Goal: Transaction & Acquisition: Book appointment/travel/reservation

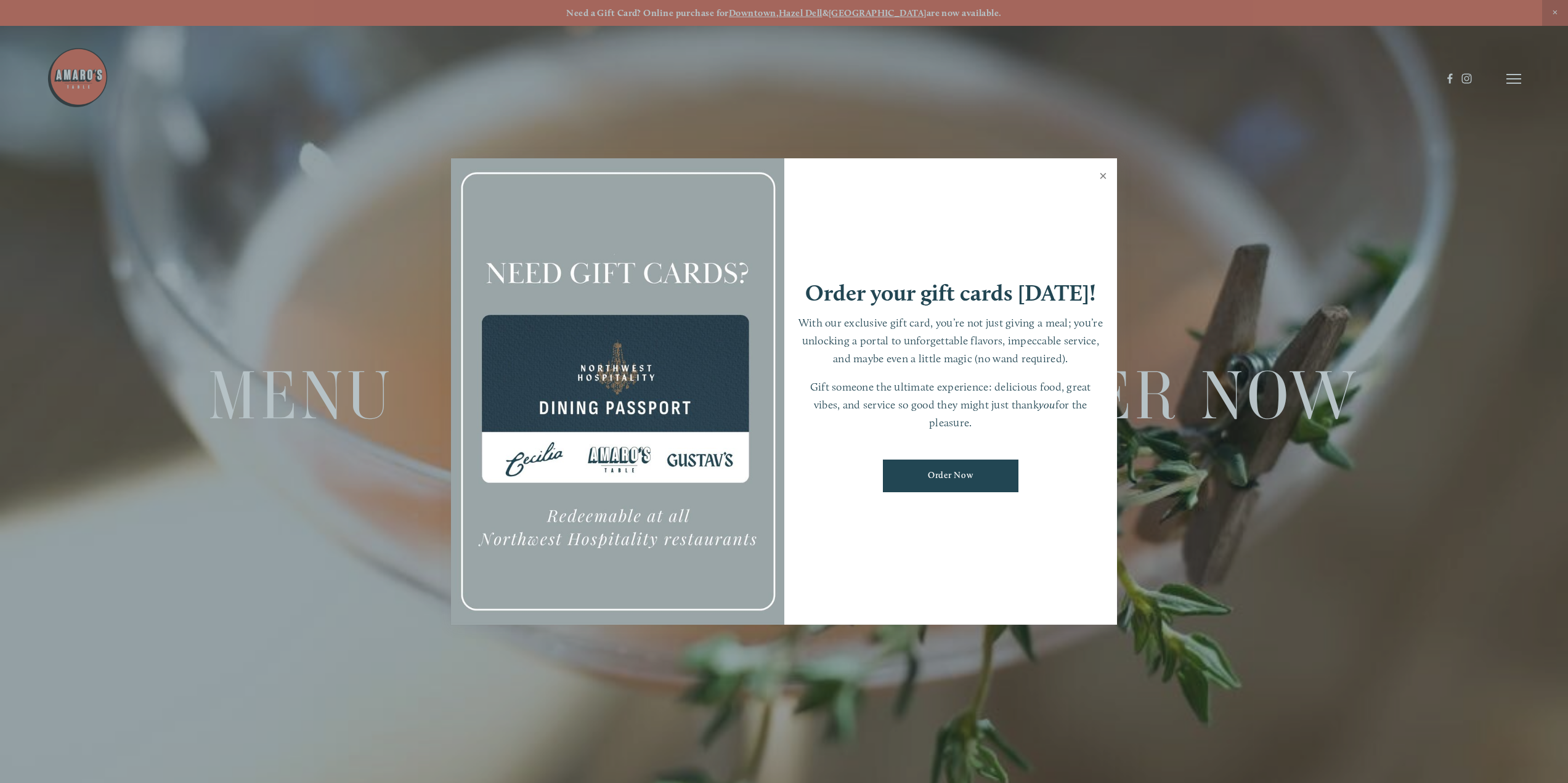
click at [1112, 179] on link "Close" at bounding box center [1103, 178] width 24 height 35
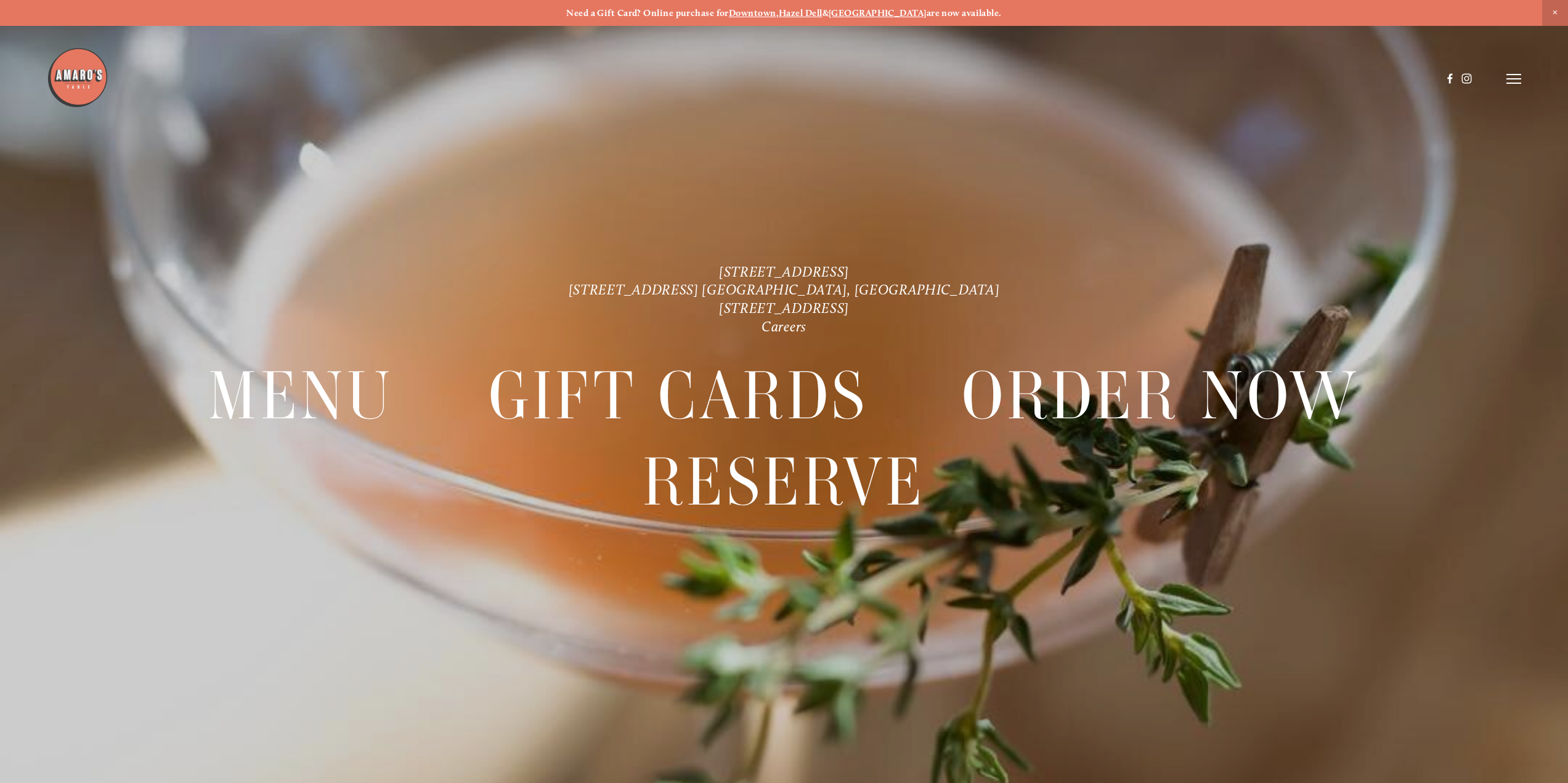
click at [1512, 80] on icon at bounding box center [1514, 78] width 15 height 11
click at [1403, 78] on span "Reserve" at bounding box center [1412, 78] width 32 height 12
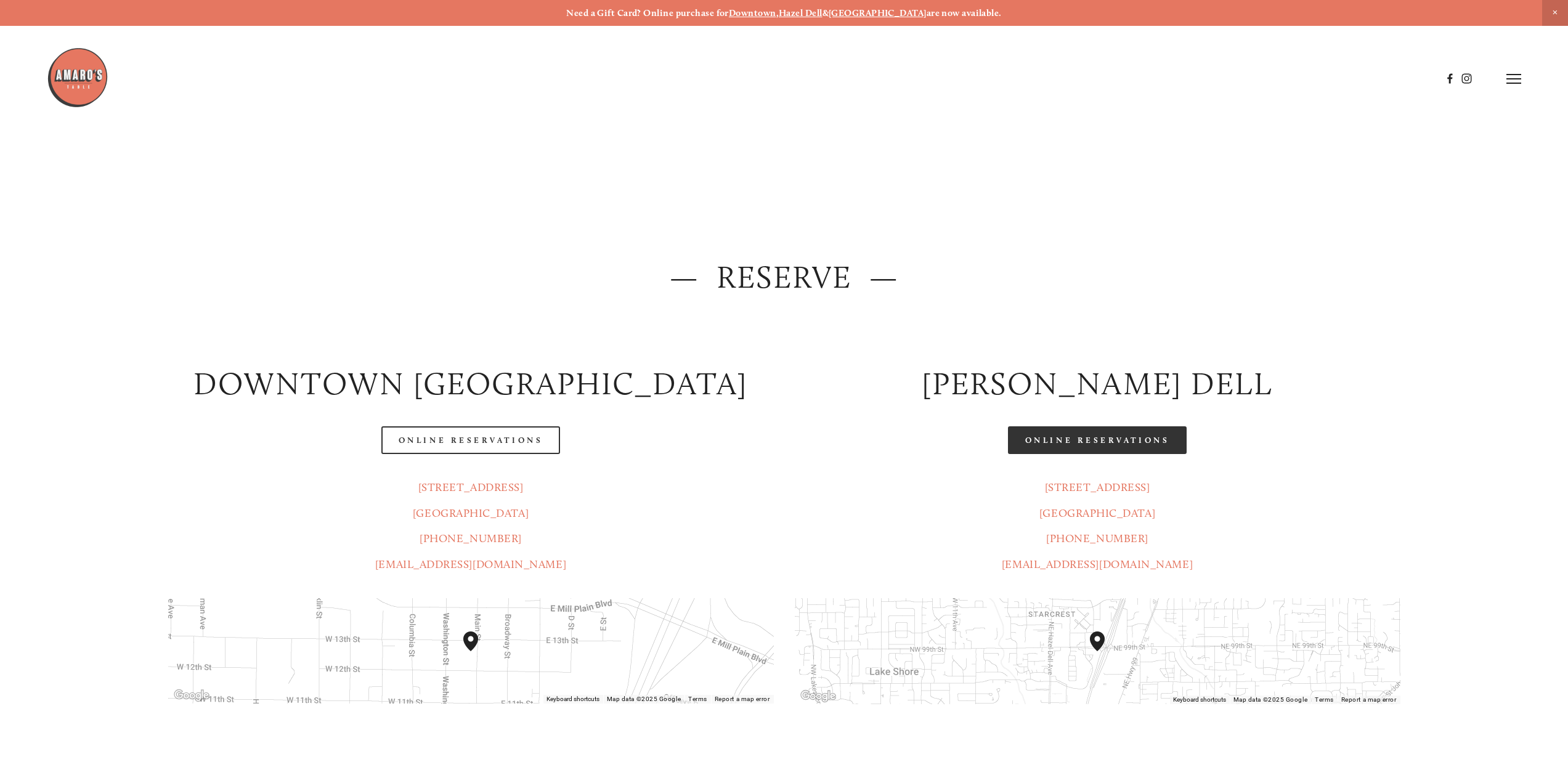
click at [1108, 443] on link "Online Reservations" at bounding box center [1097, 440] width 179 height 28
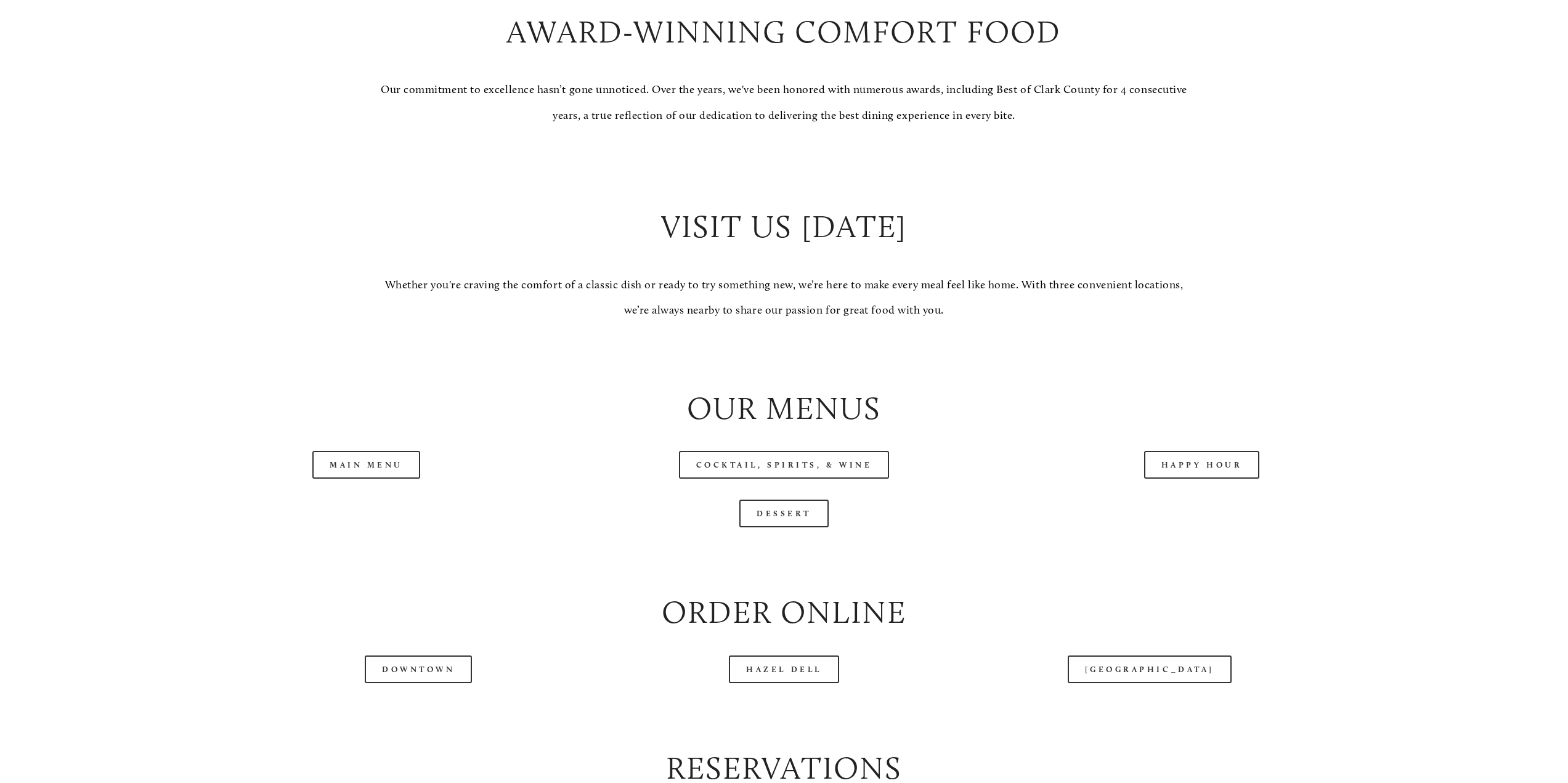
scroll to position [1479, 0]
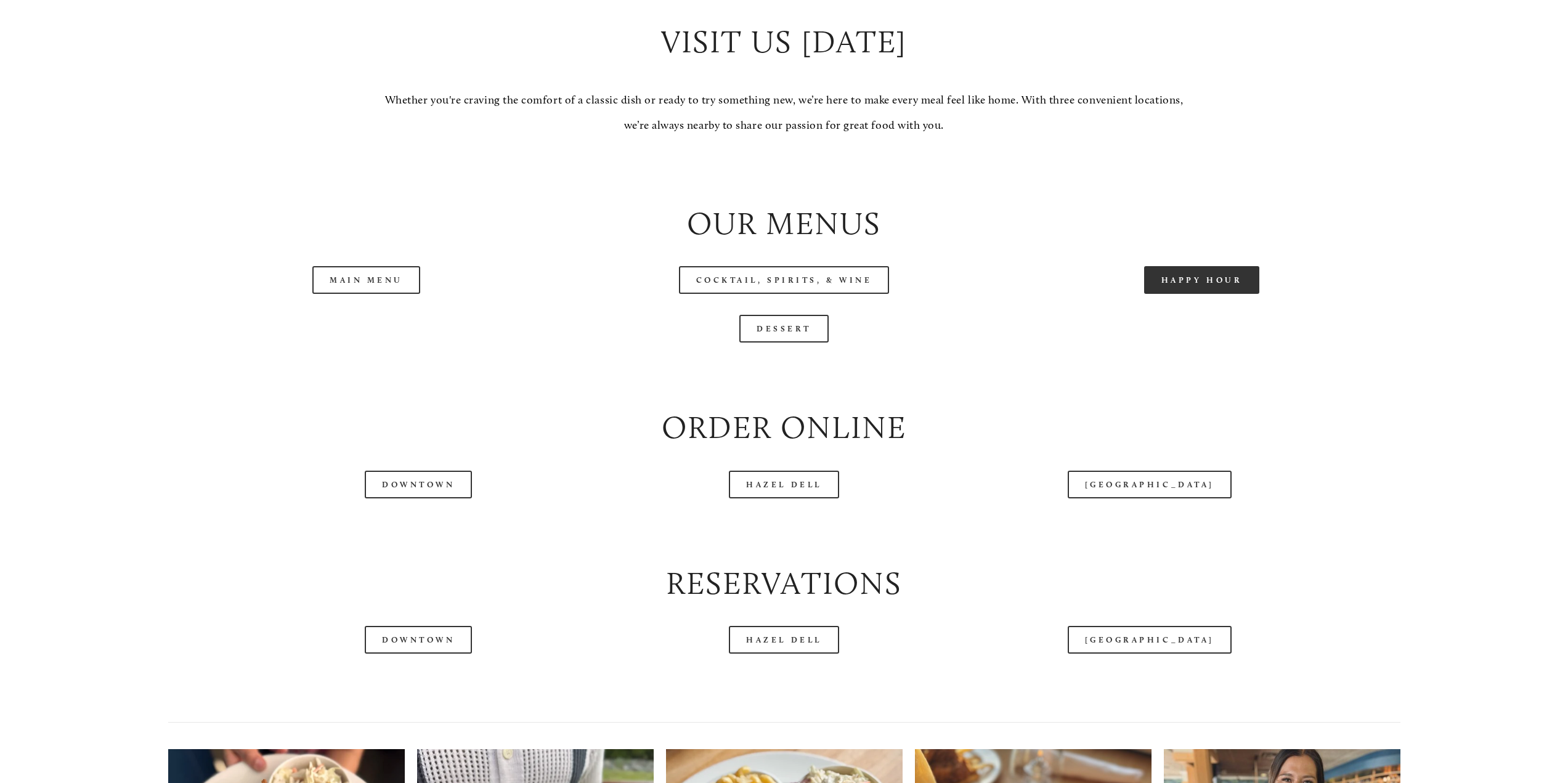
click at [1189, 277] on link "Happy Hour" at bounding box center [1202, 280] width 116 height 28
